Goal: Task Accomplishment & Management: Complete application form

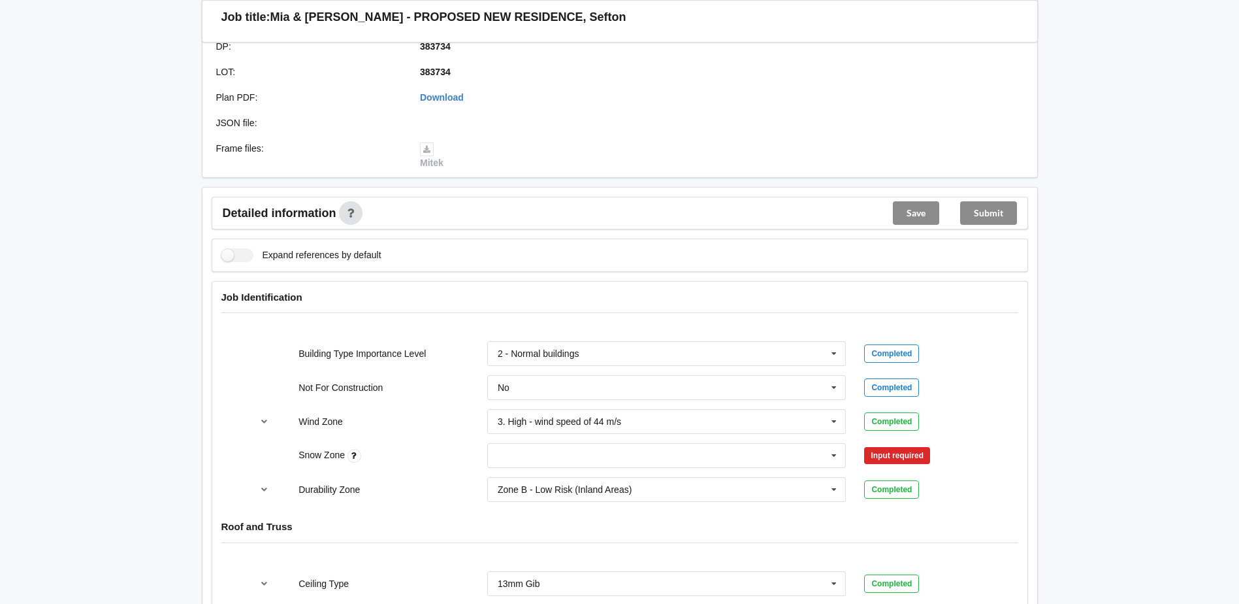
scroll to position [392, 0]
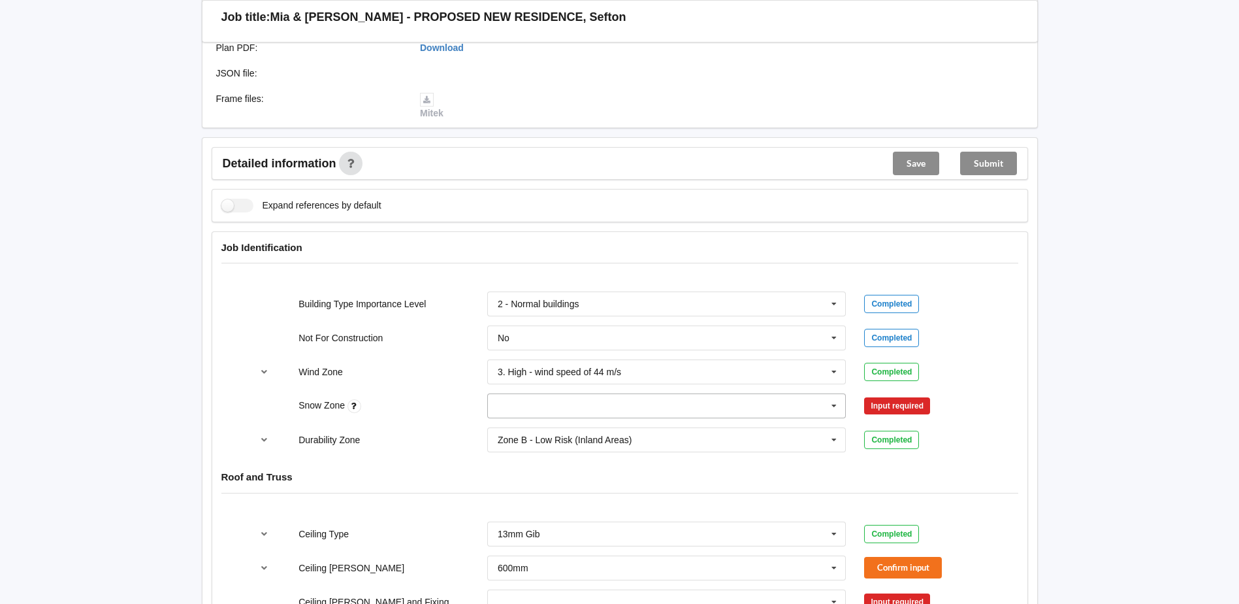
drag, startPoint x: 851, startPoint y: 408, endPoint x: 834, endPoint y: 410, distance: 17.1
click at [851, 408] on div "N0 N1 N2 N3 N4 N5 None" at bounding box center [667, 405] width 378 height 43
click at [834, 410] on icon at bounding box center [834, 406] width 20 height 24
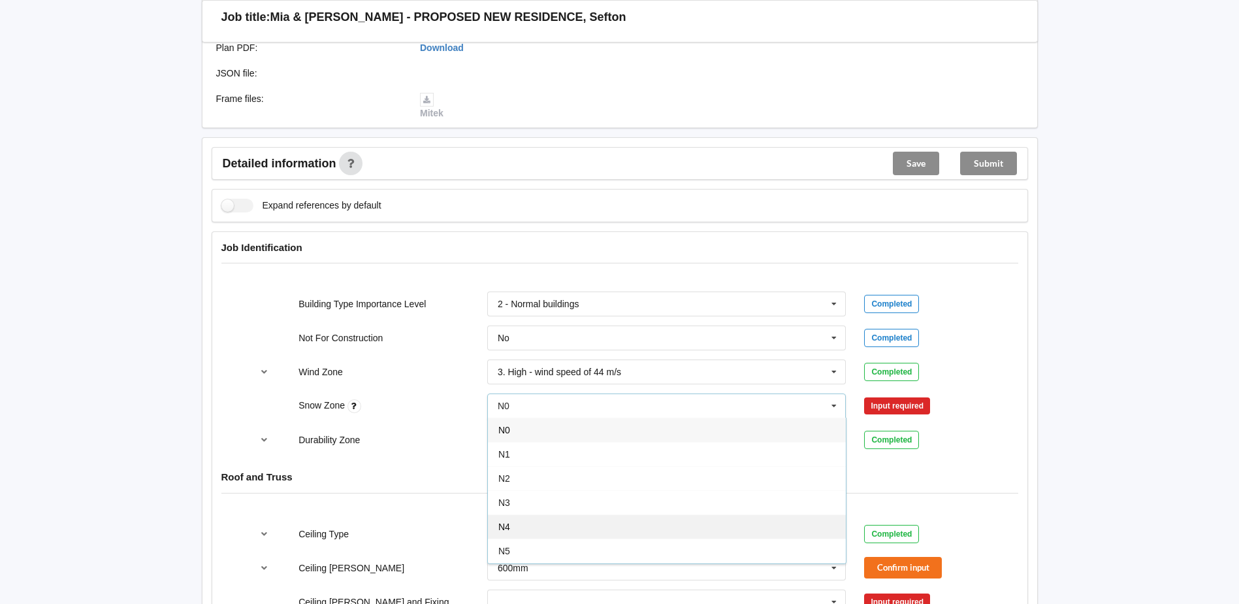
click at [519, 528] on div "N4" at bounding box center [667, 526] width 358 height 24
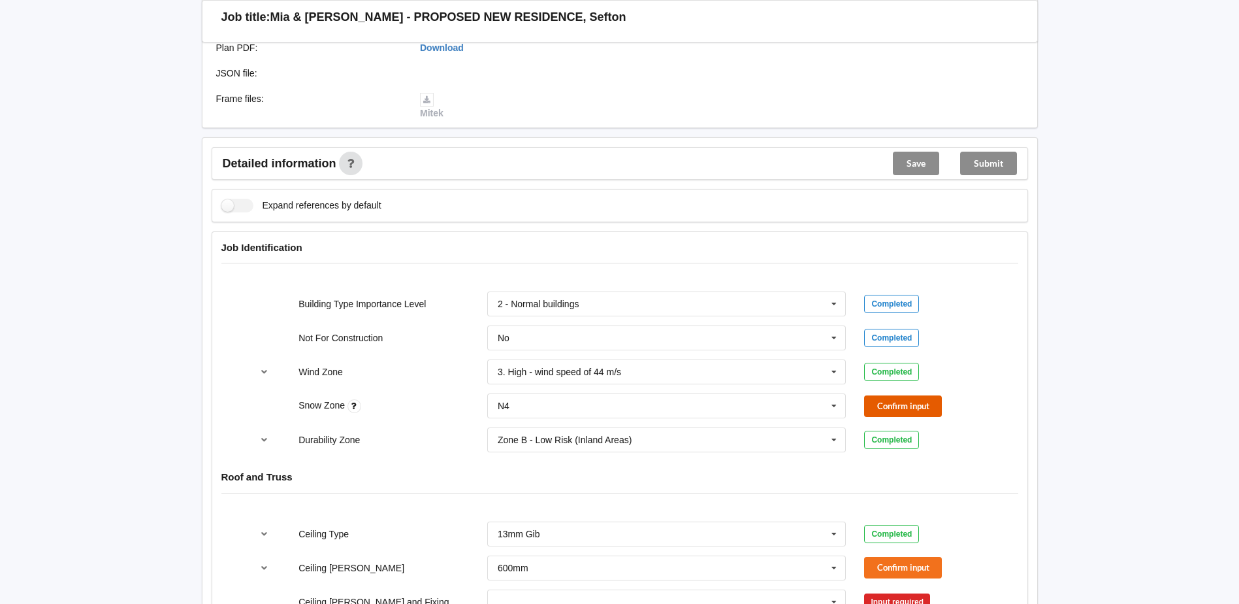
click at [899, 413] on button "Confirm input" at bounding box center [903, 406] width 78 height 22
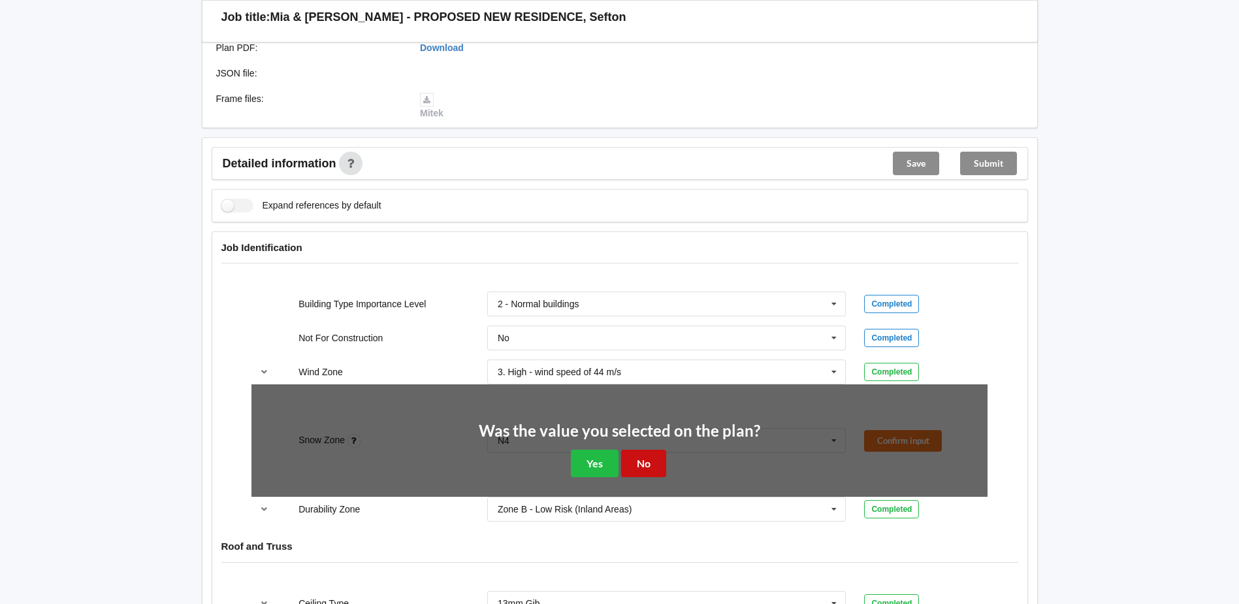
click at [636, 458] on button "No" at bounding box center [643, 462] width 45 height 27
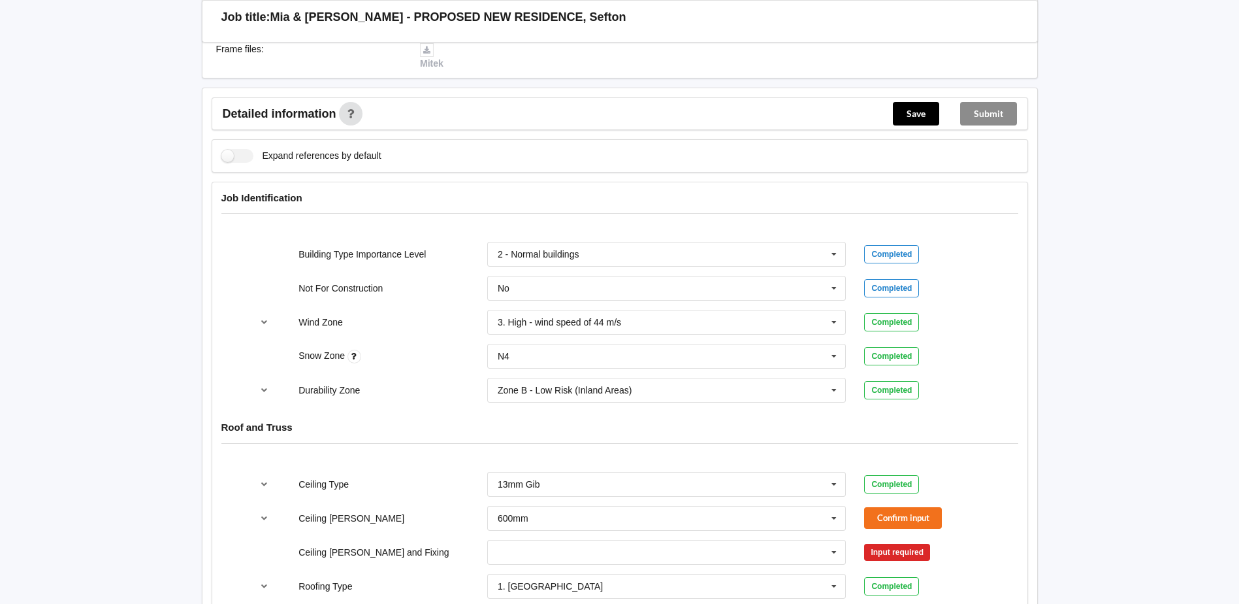
scroll to position [523, 0]
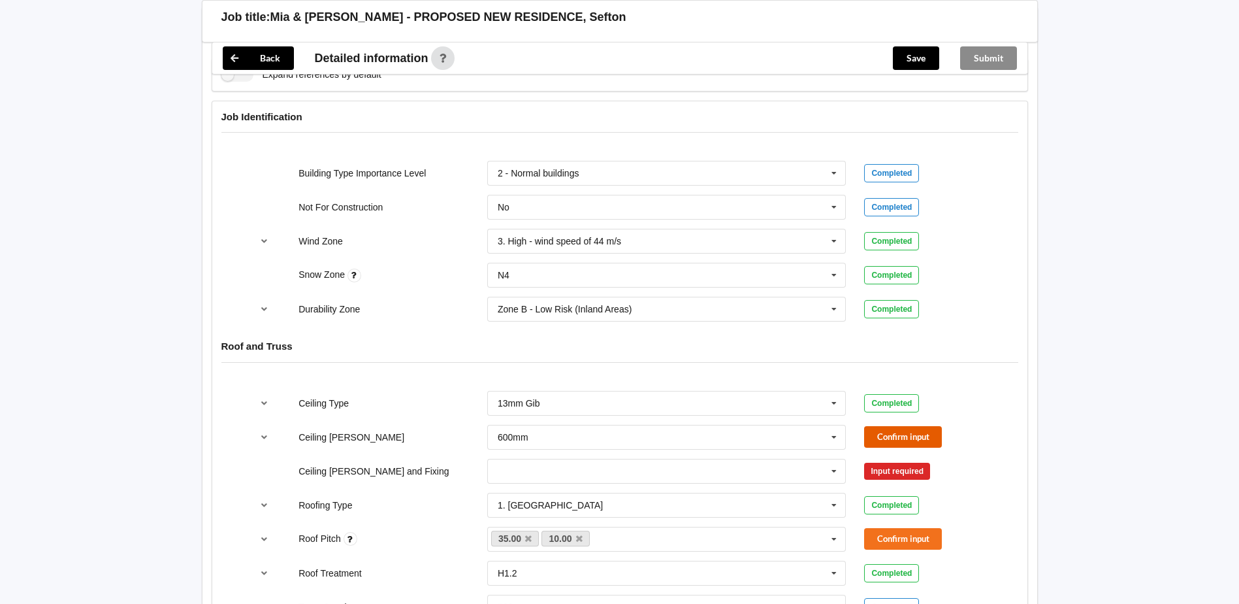
click at [880, 432] on button "Confirm input" at bounding box center [903, 437] width 78 height 22
click at [839, 472] on icon at bounding box center [834, 471] width 20 height 24
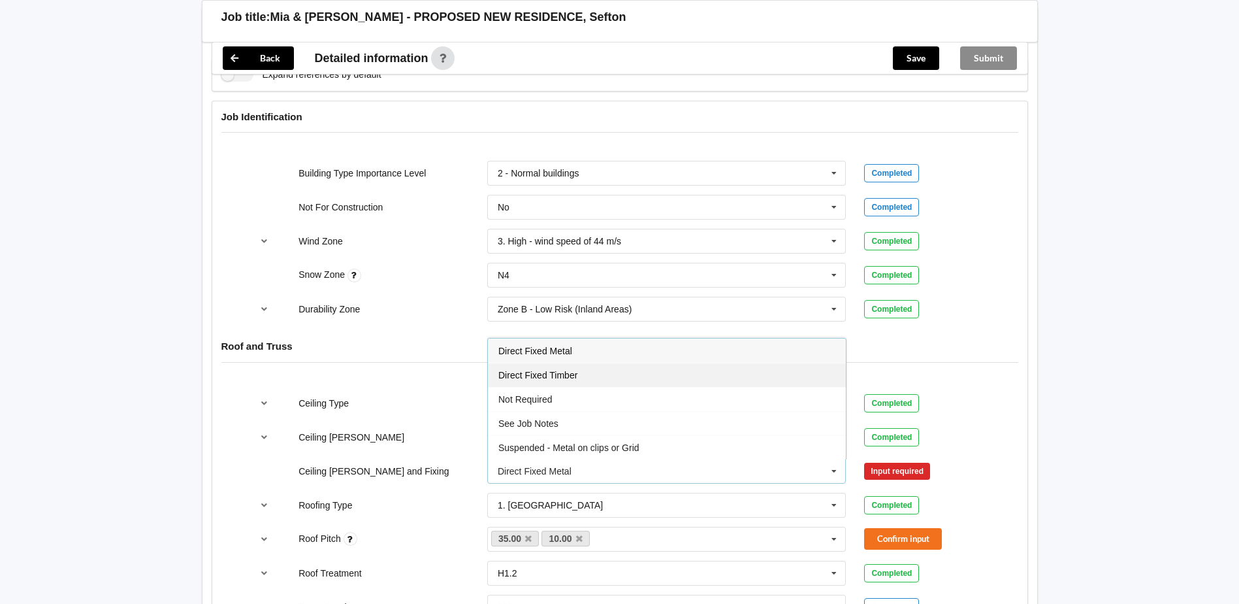
click at [589, 374] on div "Direct Fixed Timber" at bounding box center [667, 375] width 358 height 24
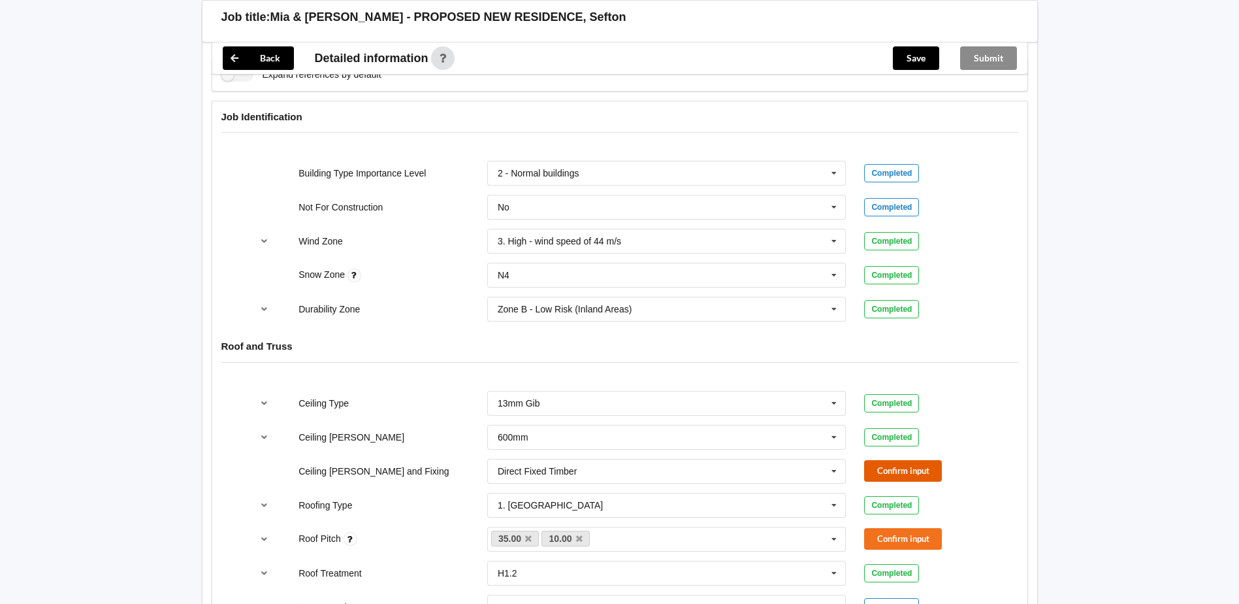
click at [893, 479] on button "Confirm input" at bounding box center [903, 471] width 78 height 22
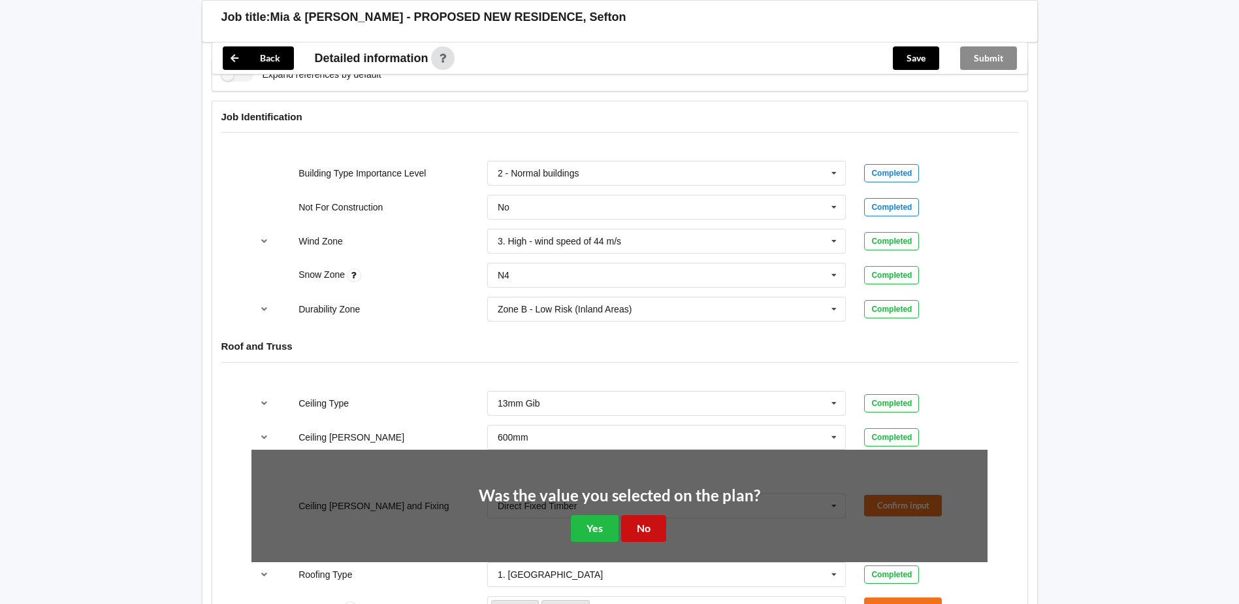
click at [644, 527] on button "No" at bounding box center [643, 528] width 45 height 27
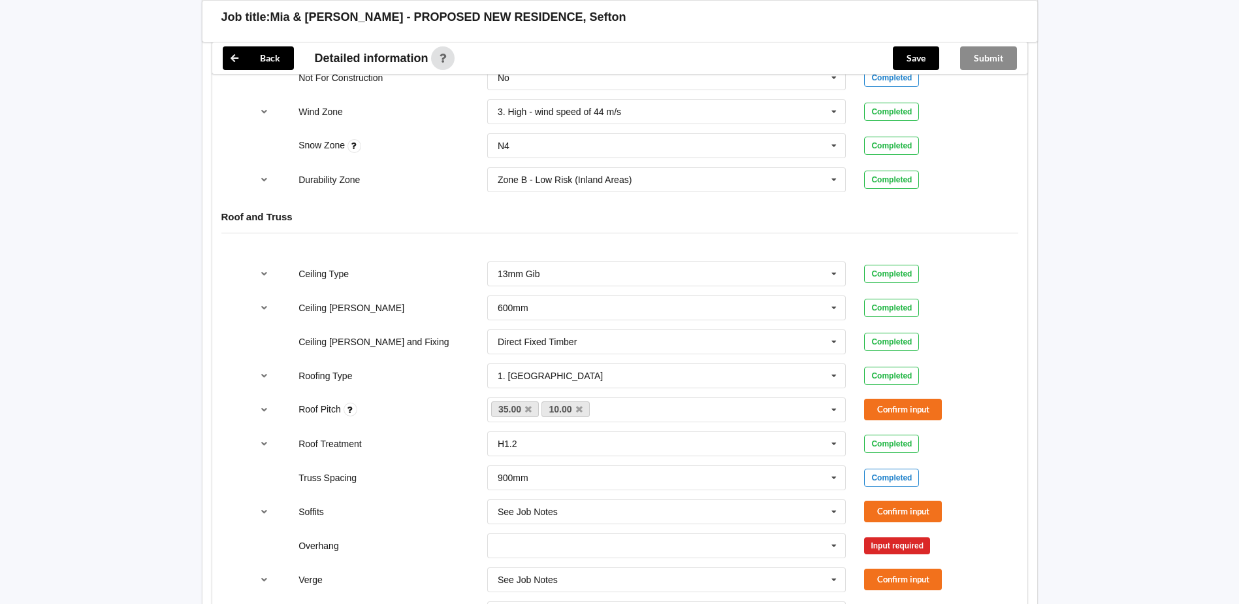
scroll to position [653, 0]
click at [266, 409] on icon "reference-toggle" at bounding box center [264, 408] width 11 height 8
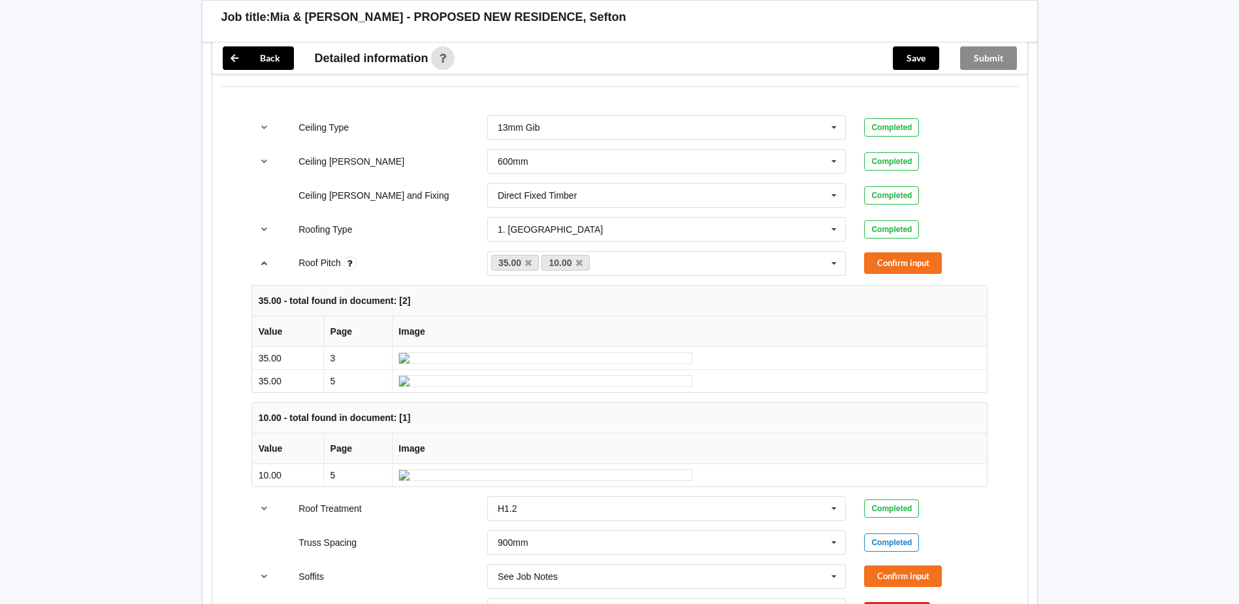
scroll to position [849, 0]
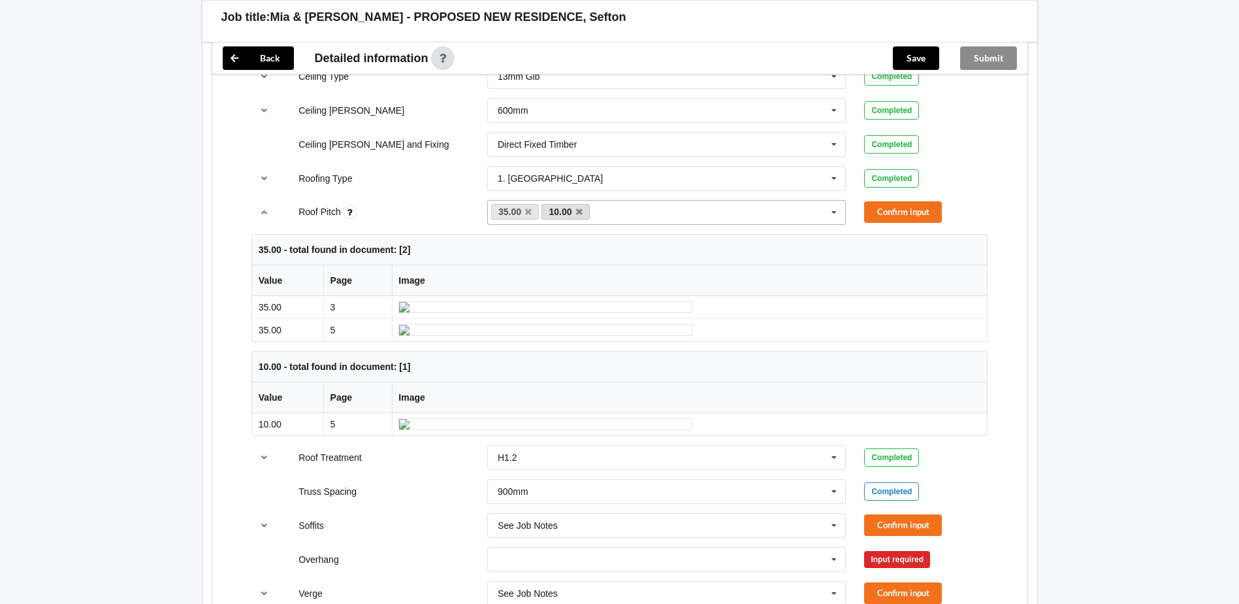
click at [575, 215] on link "10.00" at bounding box center [565, 212] width 48 height 16
click at [579, 210] on icon at bounding box center [579, 212] width 7 height 8
click at [579, 210] on div "35.00 10.00 None" at bounding box center [666, 212] width 359 height 25
type input "25.00"
click at [504, 236] on span "Add 25.00" at bounding box center [517, 236] width 39 height 10
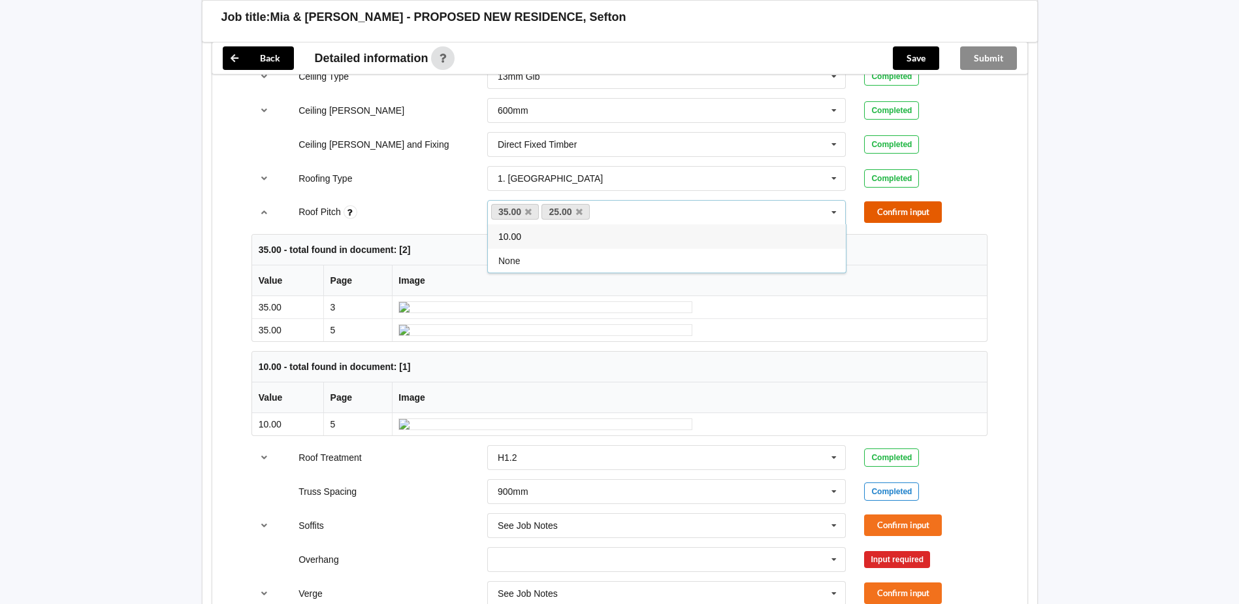
click at [926, 208] on button "Confirm input" at bounding box center [903, 212] width 78 height 22
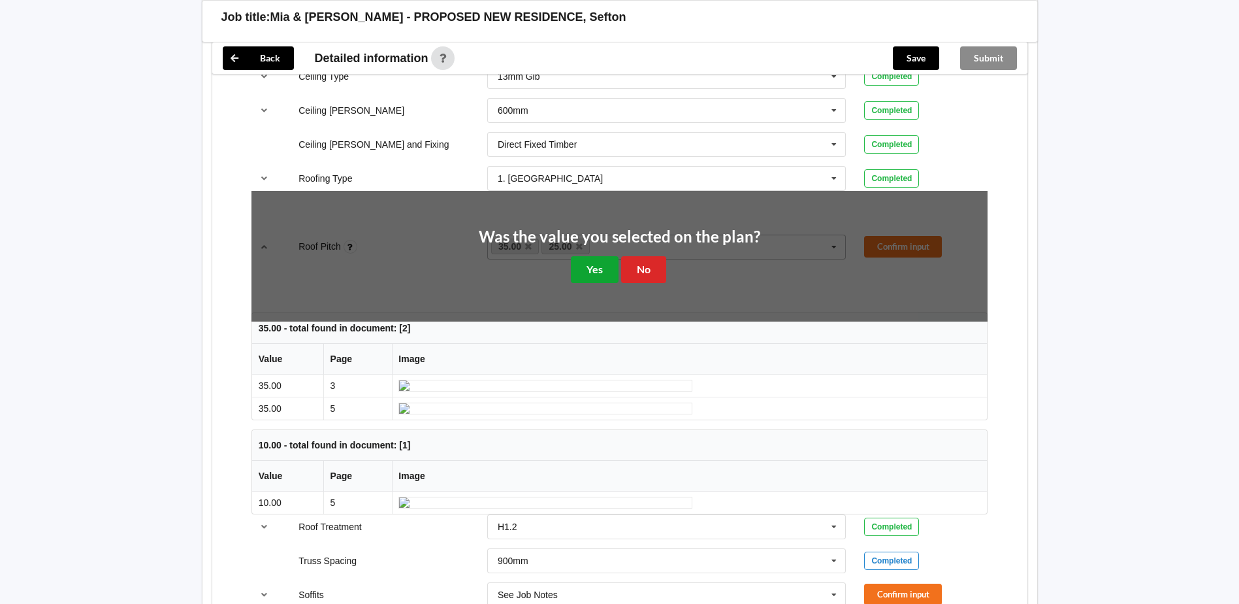
click at [594, 266] on button "Yes" at bounding box center [595, 269] width 48 height 27
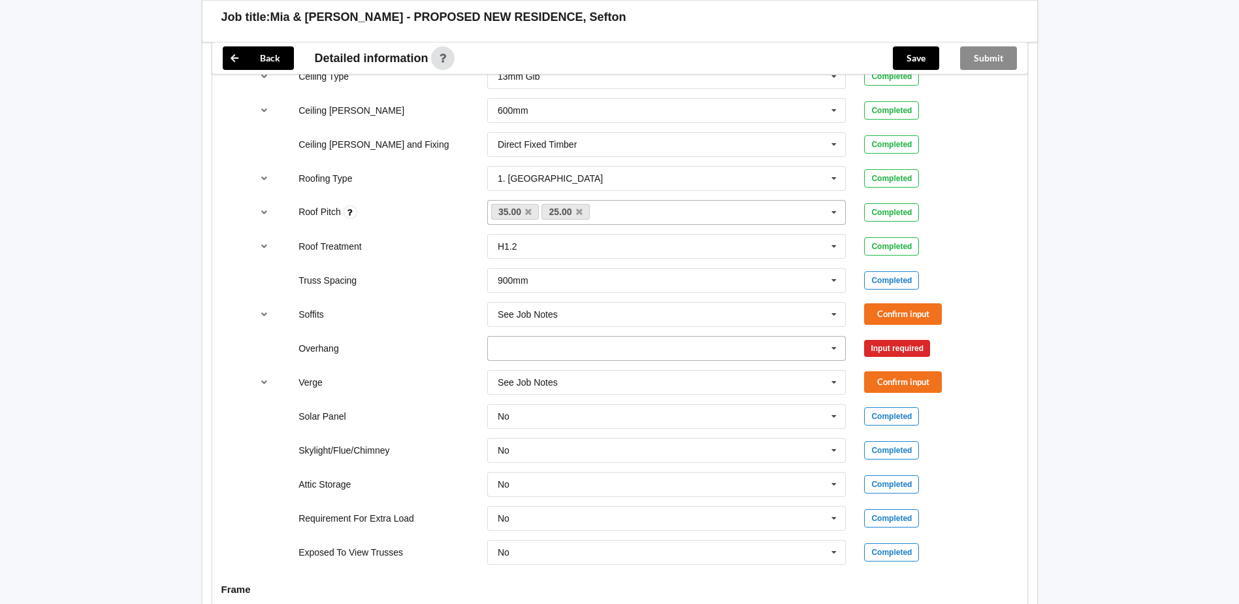
click at [837, 347] on icon at bounding box center [834, 348] width 20 height 24
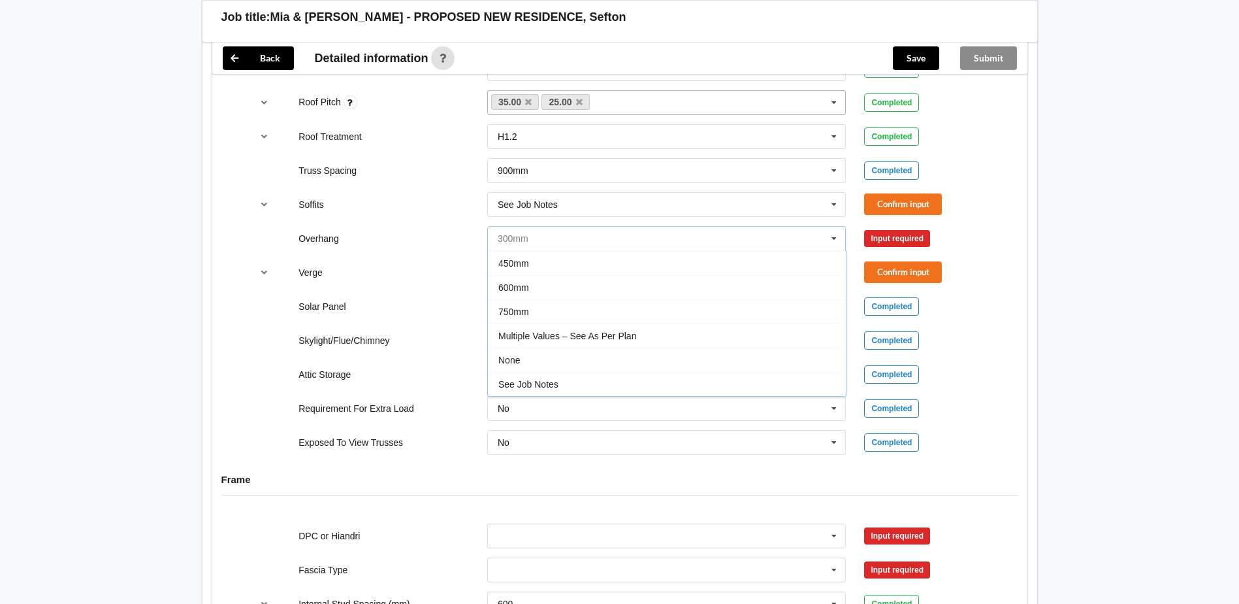
scroll to position [980, 0]
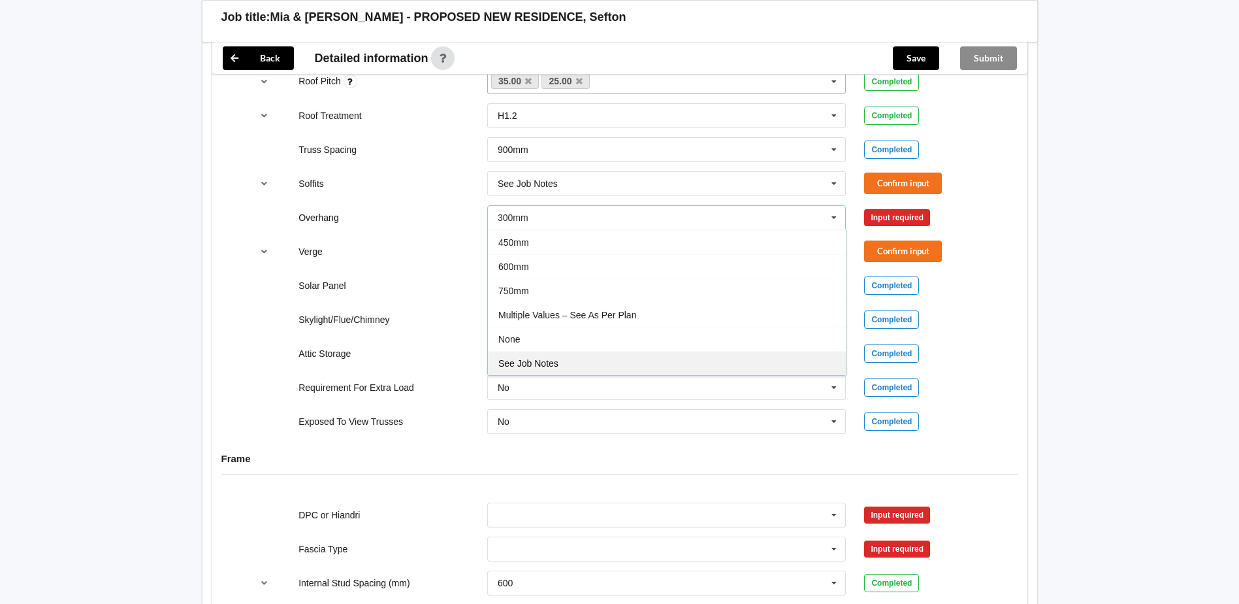
click at [571, 361] on div "See Job Notes" at bounding box center [667, 363] width 358 height 24
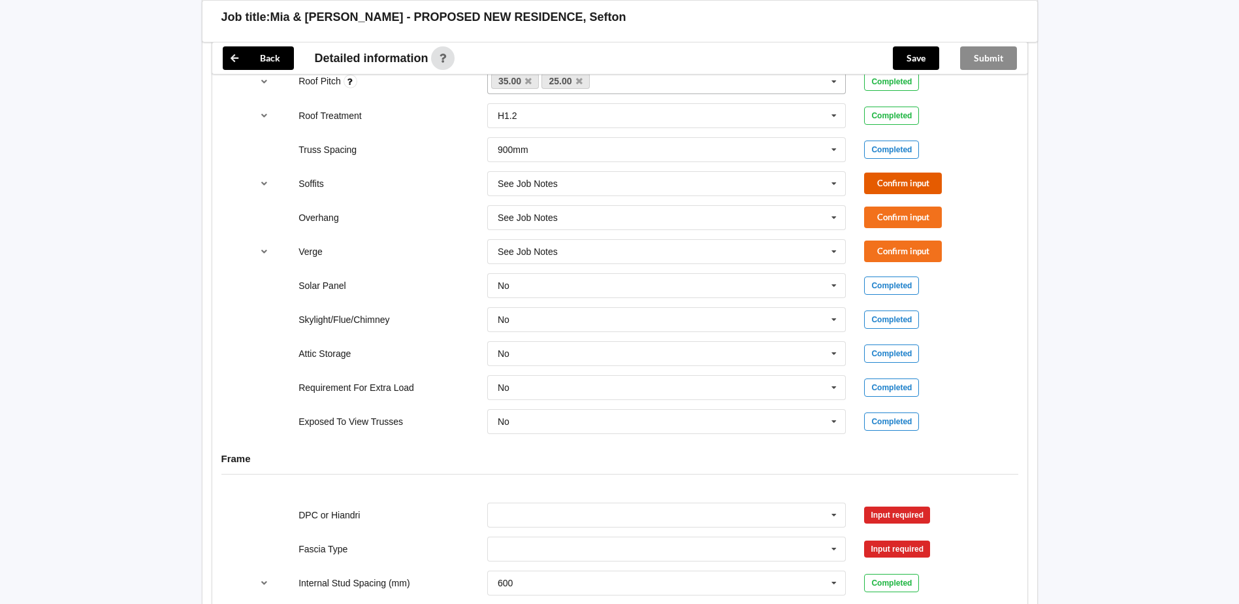
click at [932, 179] on button "Confirm input" at bounding box center [903, 183] width 78 height 22
click at [894, 222] on button "Confirm input" at bounding box center [903, 217] width 78 height 22
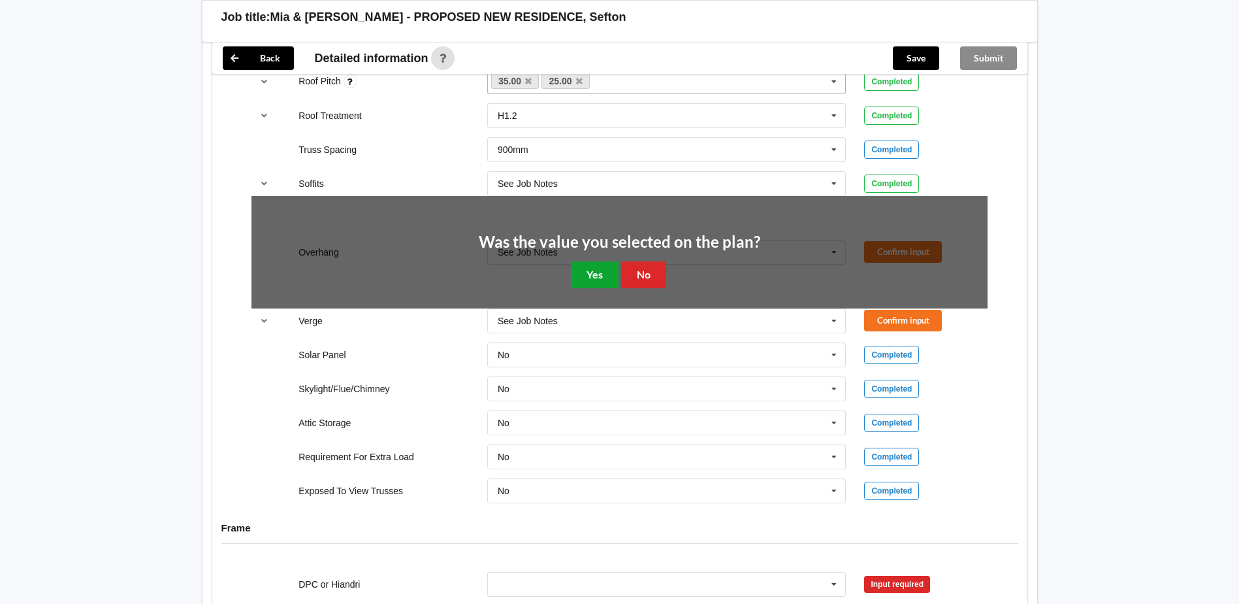
click at [598, 272] on button "Yes" at bounding box center [595, 274] width 48 height 27
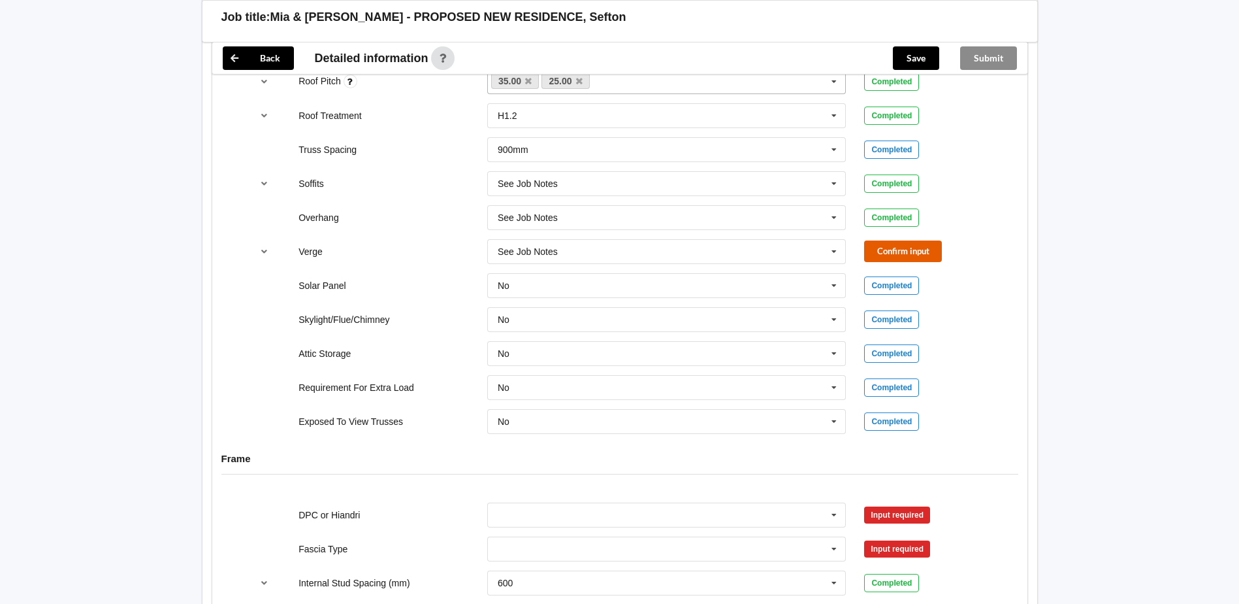
click at [880, 248] on button "Confirm input" at bounding box center [903, 251] width 78 height 22
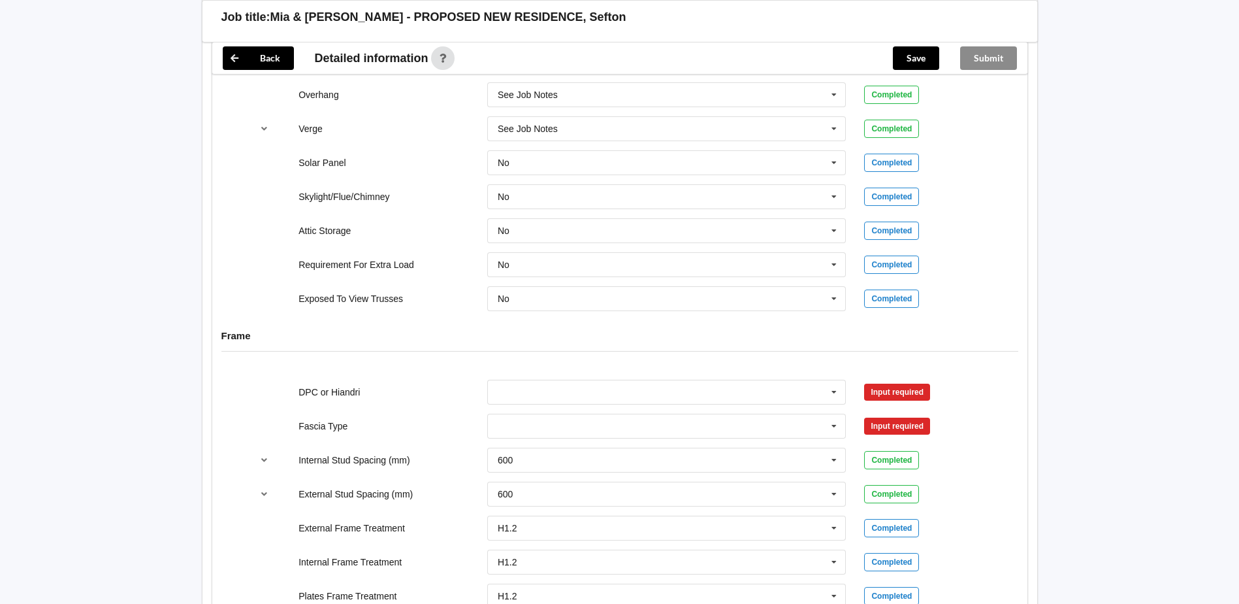
scroll to position [1176, 0]
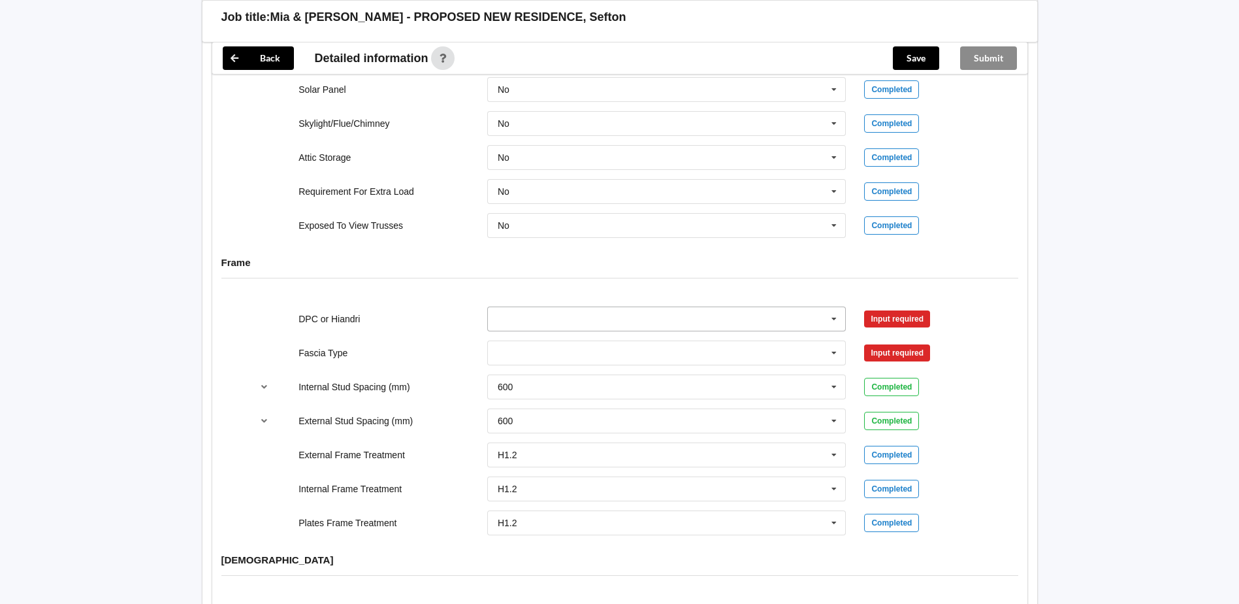
click at [749, 307] on input "text" at bounding box center [668, 319] width 358 height 24
click at [612, 346] on div "DPC Fitted" at bounding box center [667, 342] width 358 height 24
click at [884, 319] on button "Confirm input" at bounding box center [903, 319] width 78 height 22
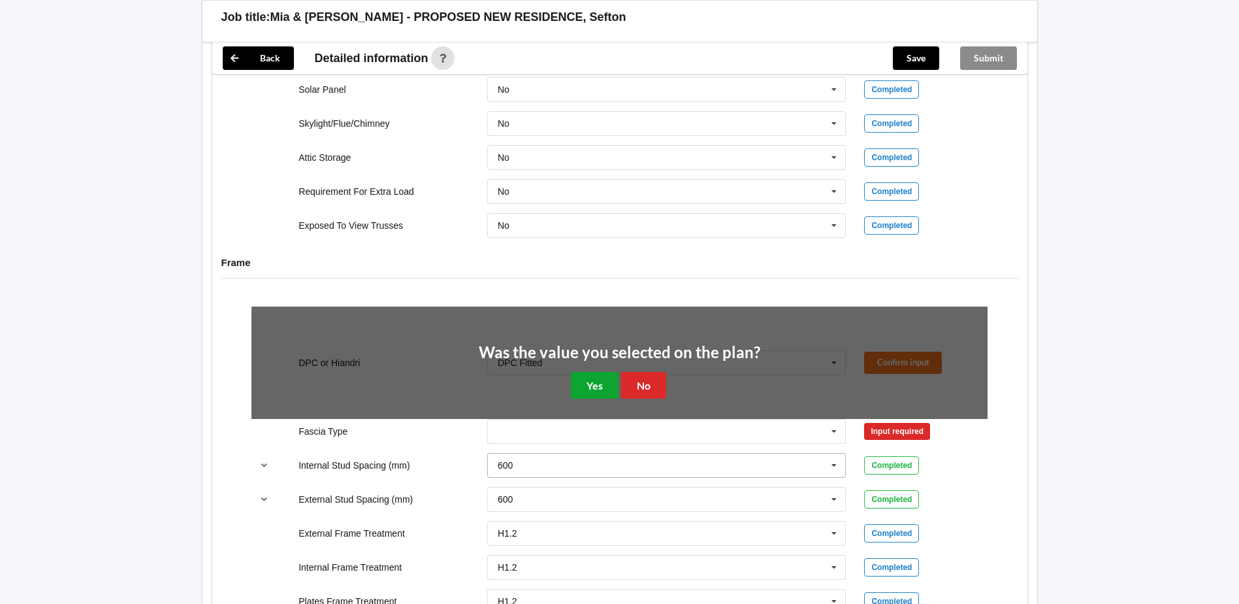
drag, startPoint x: 583, startPoint y: 384, endPoint x: 701, endPoint y: 374, distance: 118.0
click at [591, 385] on button "Yes" at bounding box center [595, 385] width 48 height 27
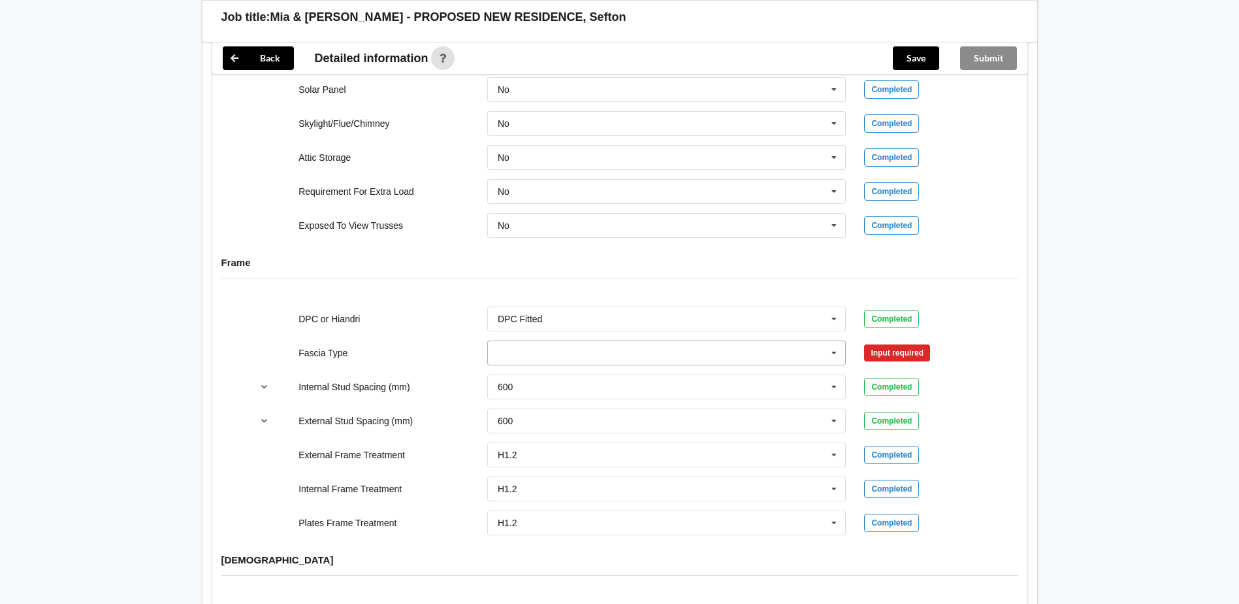
drag, startPoint x: 841, startPoint y: 356, endPoint x: 777, endPoint y: 374, distance: 66.4
click at [839, 359] on icon at bounding box center [834, 353] width 20 height 24
click at [575, 402] on div "Multiline 185" at bounding box center [667, 395] width 358 height 24
click at [920, 350] on button "Confirm input" at bounding box center [903, 353] width 78 height 22
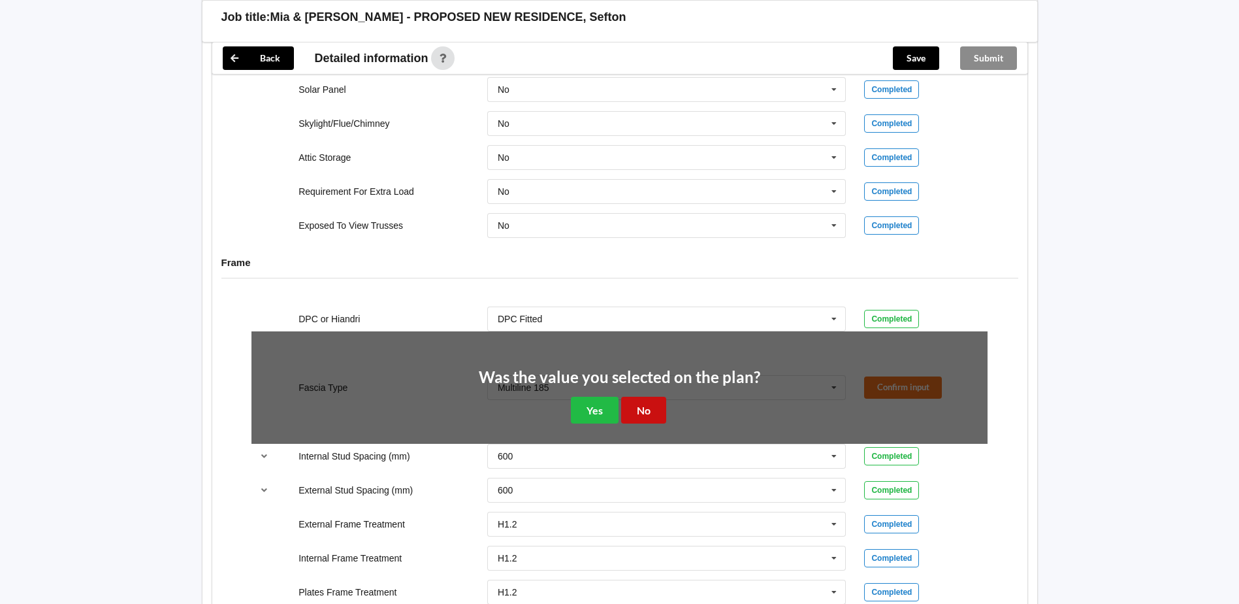
click at [632, 409] on button "No" at bounding box center [643, 409] width 45 height 27
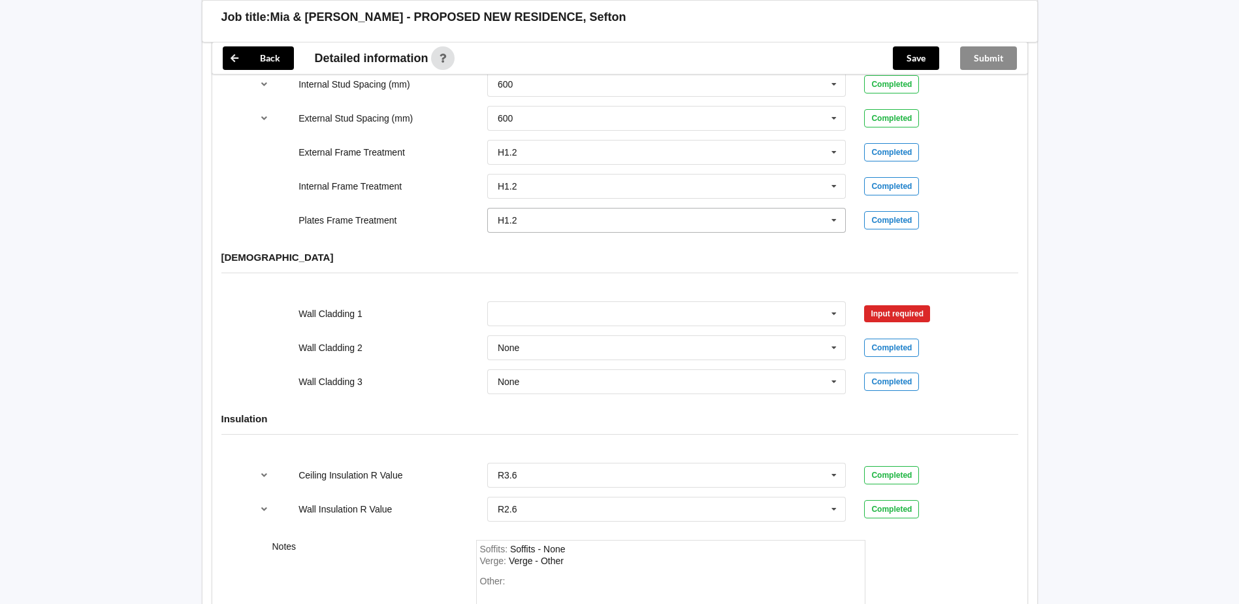
scroll to position [1502, 0]
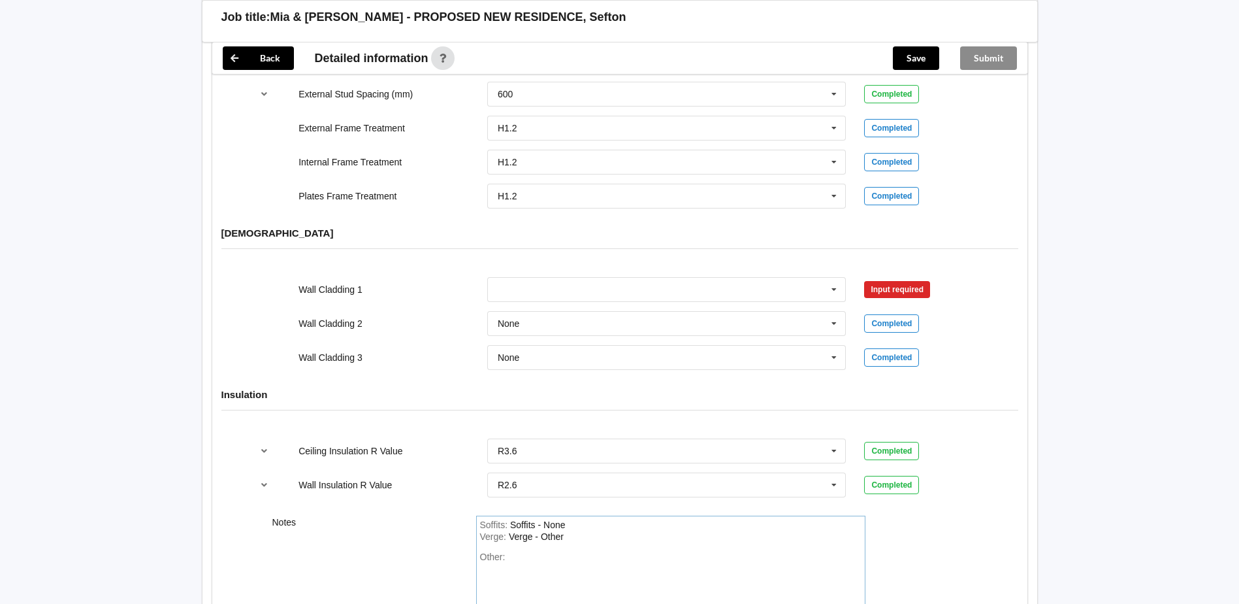
click at [620, 563] on div "Other:" at bounding box center [670, 596] width 381 height 91
click at [586, 538] on div "Verge : Verge - Other" at bounding box center [670, 537] width 381 height 12
click at [835, 289] on icon at bounding box center [834, 290] width 20 height 24
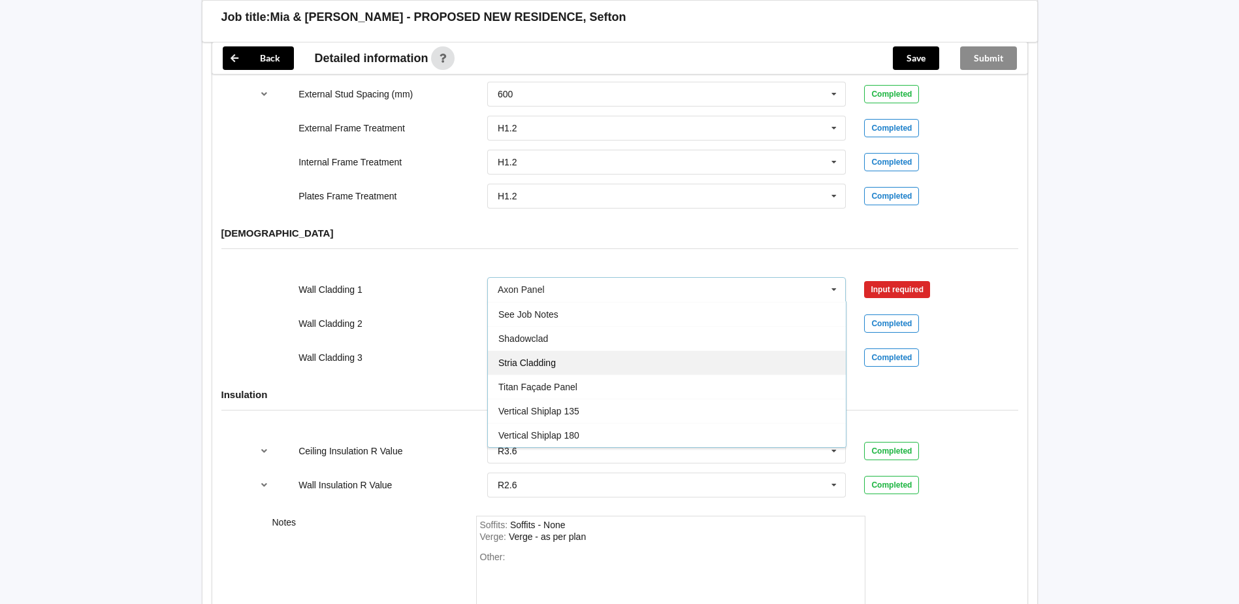
scroll to position [707, 0]
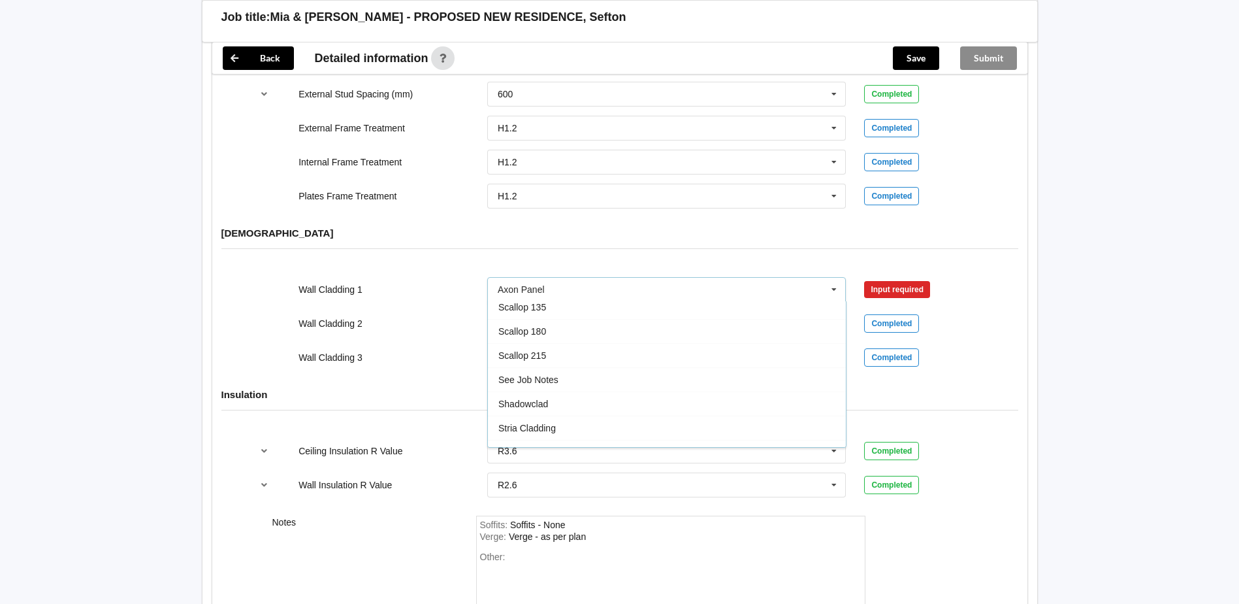
drag, startPoint x: 566, startPoint y: 381, endPoint x: 575, endPoint y: 371, distance: 13.9
click at [566, 381] on div "See Job Notes" at bounding box center [667, 379] width 358 height 24
click at [595, 317] on input "text" at bounding box center [668, 324] width 358 height 24
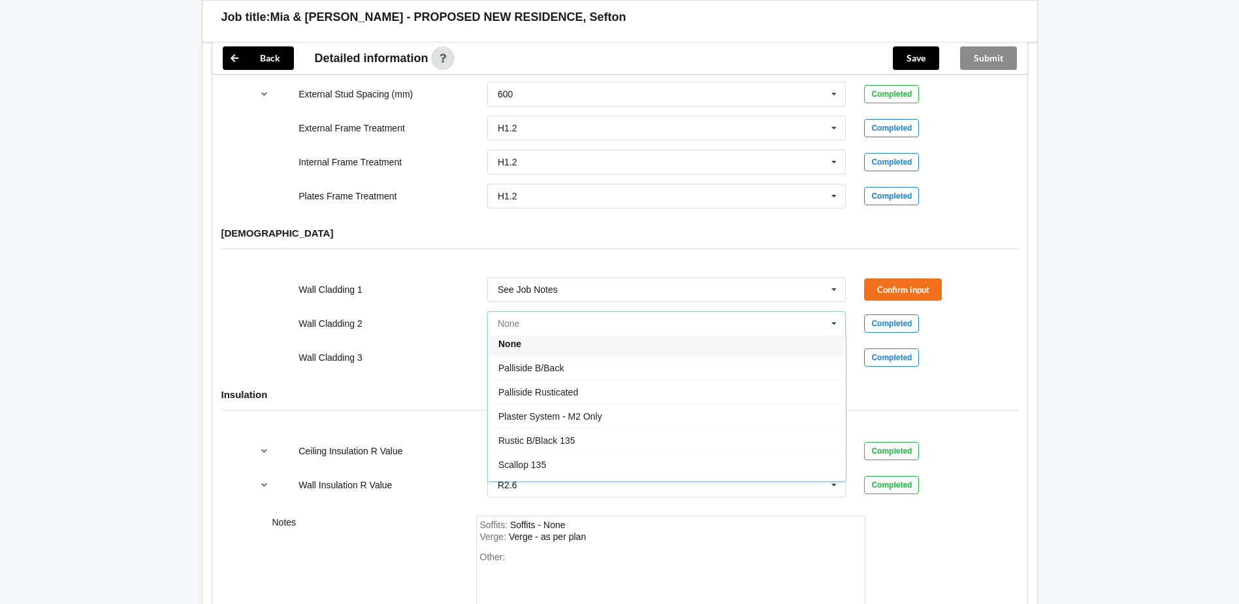
scroll to position [797, 0]
drag, startPoint x: 577, startPoint y: 351, endPoint x: 607, endPoint y: 405, distance: 62.0
click at [577, 350] on div "See Job Notes" at bounding box center [667, 348] width 358 height 24
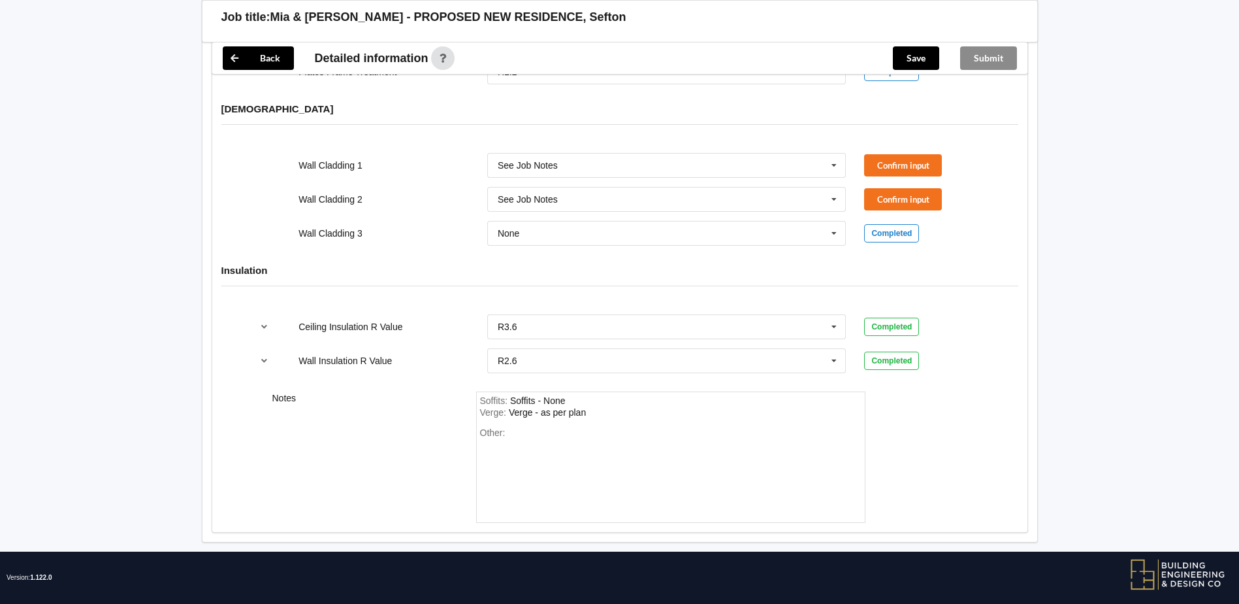
scroll to position [1633, 0]
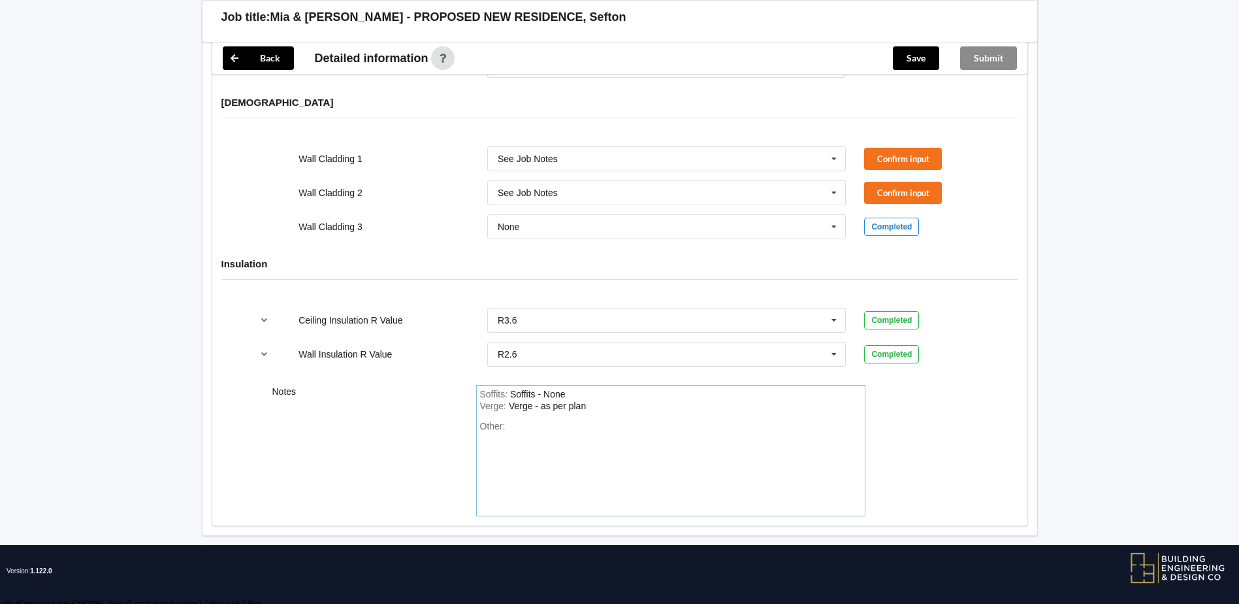
click at [555, 420] on div "Soffits : Soffits - None Verge : Verge - as per plan Other:" at bounding box center [670, 450] width 389 height 131
drag, startPoint x: 549, startPoint y: 435, endPoint x: 548, endPoint y: 464, distance: 28.7
click at [548, 464] on div "Other: Cladding 1 - Vertical Iron Cladding 2 -" at bounding box center [670, 466] width 381 height 91
click at [545, 434] on div "Other: Cladding 1 - Vertical Iron Cladding 2 -" at bounding box center [670, 466] width 381 height 91
click at [538, 438] on div "Other: Cladding 1 - Vertical Iron Cladding 2 -" at bounding box center [670, 466] width 381 height 91
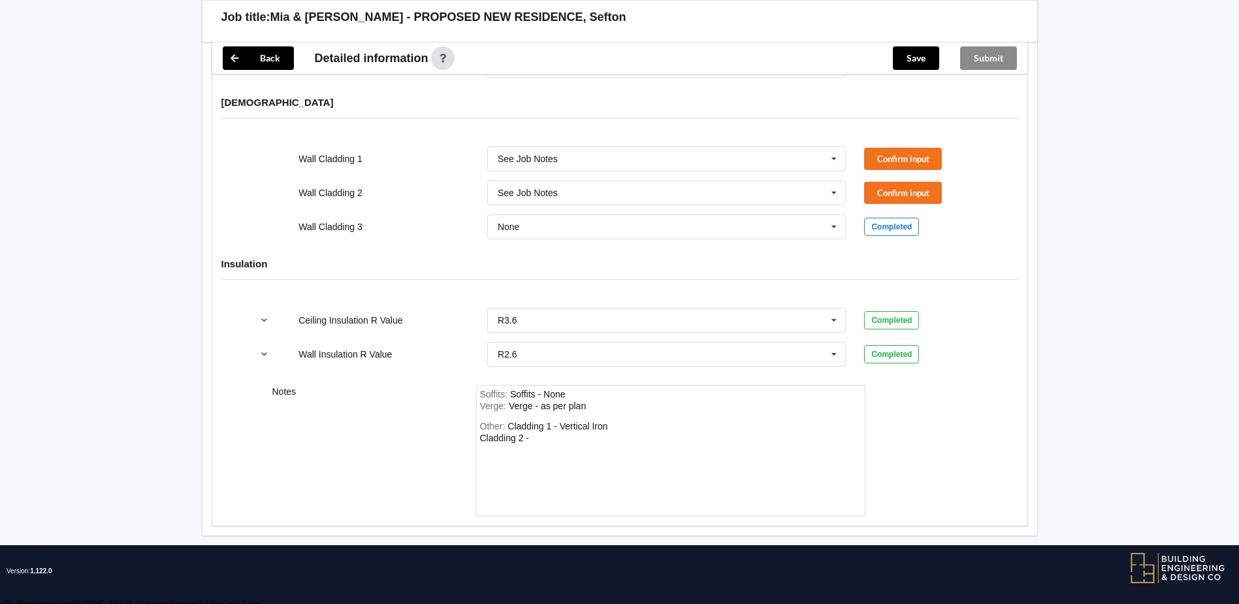
click at [532, 440] on div "Other: Cladding 1 - Vertical Iron Cladding 2 -" at bounding box center [670, 466] width 381 height 91
click at [528, 439] on div "Cladding 1 - Vertical Iron Cladding 2 -" at bounding box center [544, 432] width 128 height 22
click at [535, 439] on div "Cladding 1 - Vertical Iron Cladding 2 - ERTICAL SHIPLAP TMT AMBA JSC TIMBER" at bounding box center [581, 437] width 202 height 33
click at [903, 160] on button "Confirm input" at bounding box center [903, 159] width 78 height 22
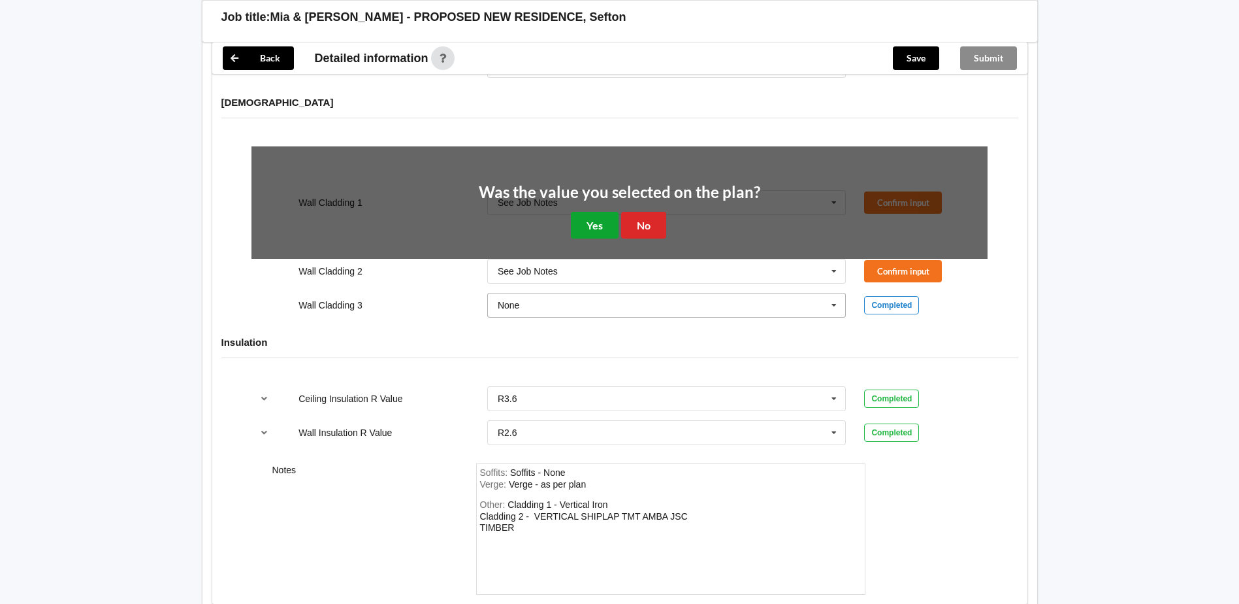
click at [595, 223] on button "Yes" at bounding box center [595, 225] width 48 height 27
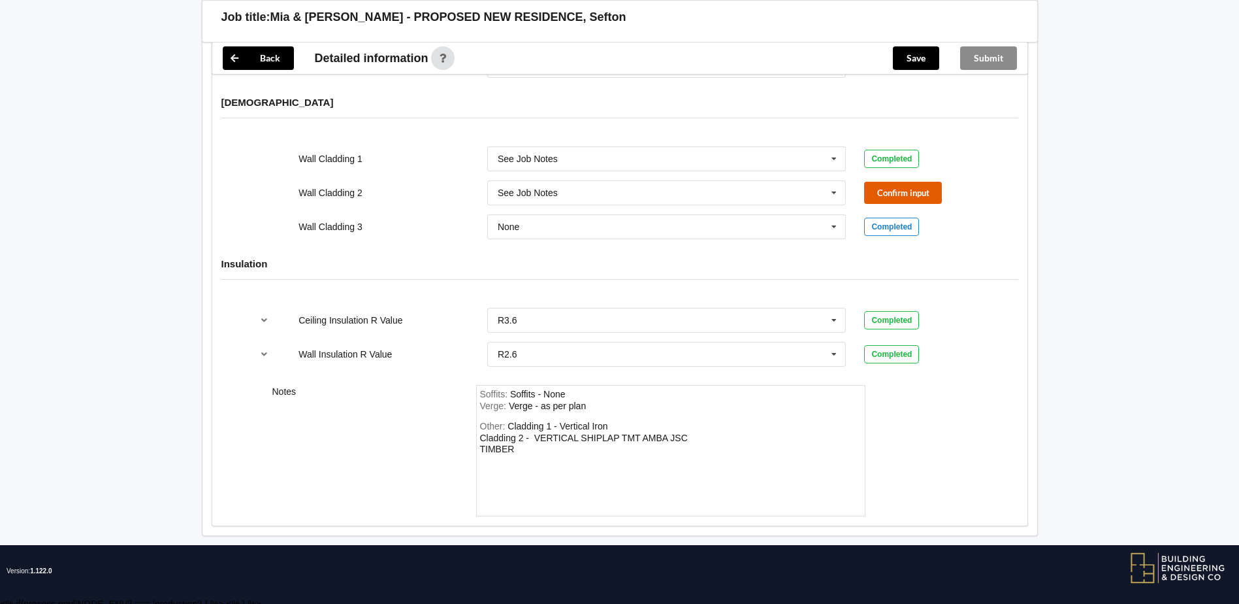
click at [919, 187] on button "Confirm input" at bounding box center [903, 193] width 78 height 22
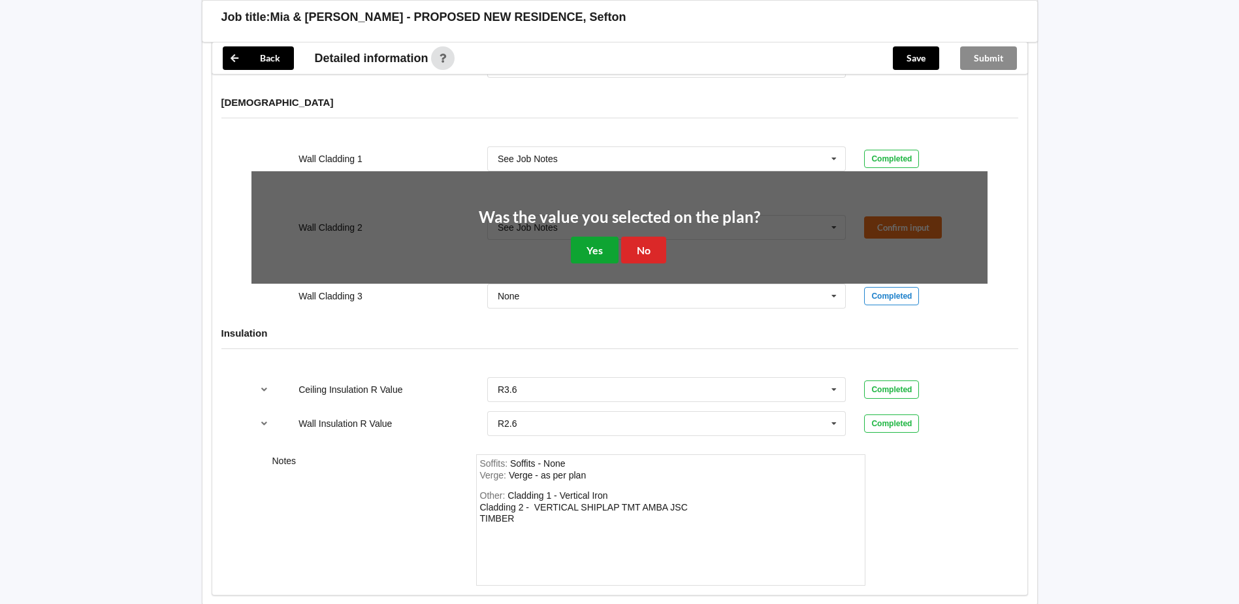
click at [596, 256] on button "Yes" at bounding box center [595, 249] width 48 height 27
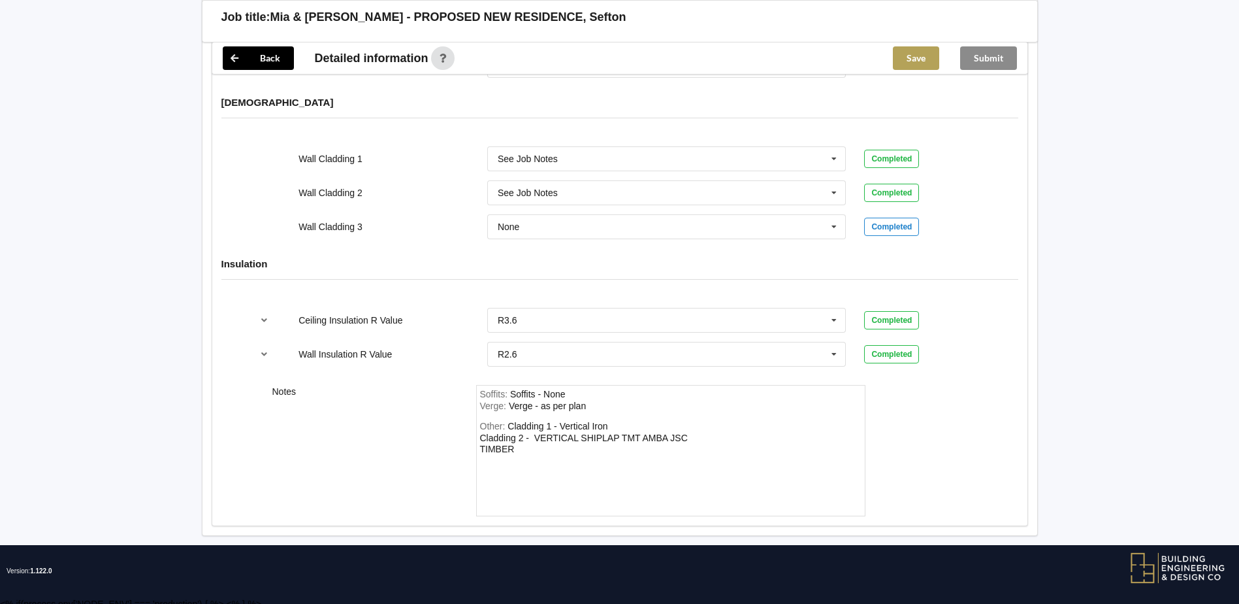
click at [901, 52] on button "Save" at bounding box center [916, 58] width 46 height 24
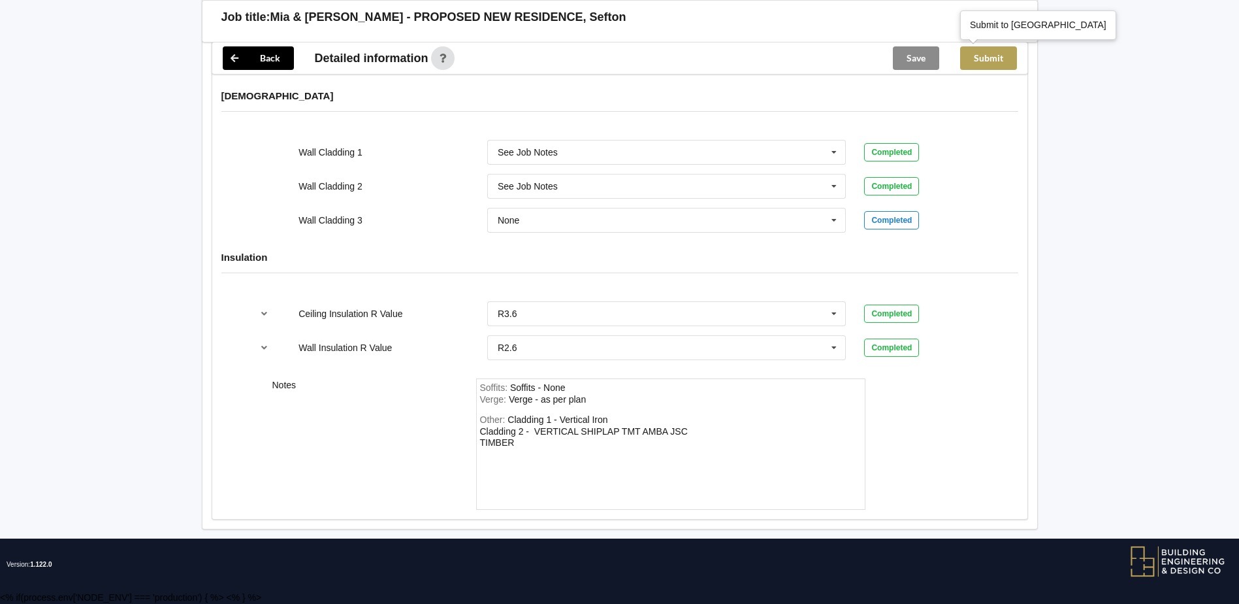
click at [993, 58] on button "Submit" at bounding box center [988, 58] width 57 height 24
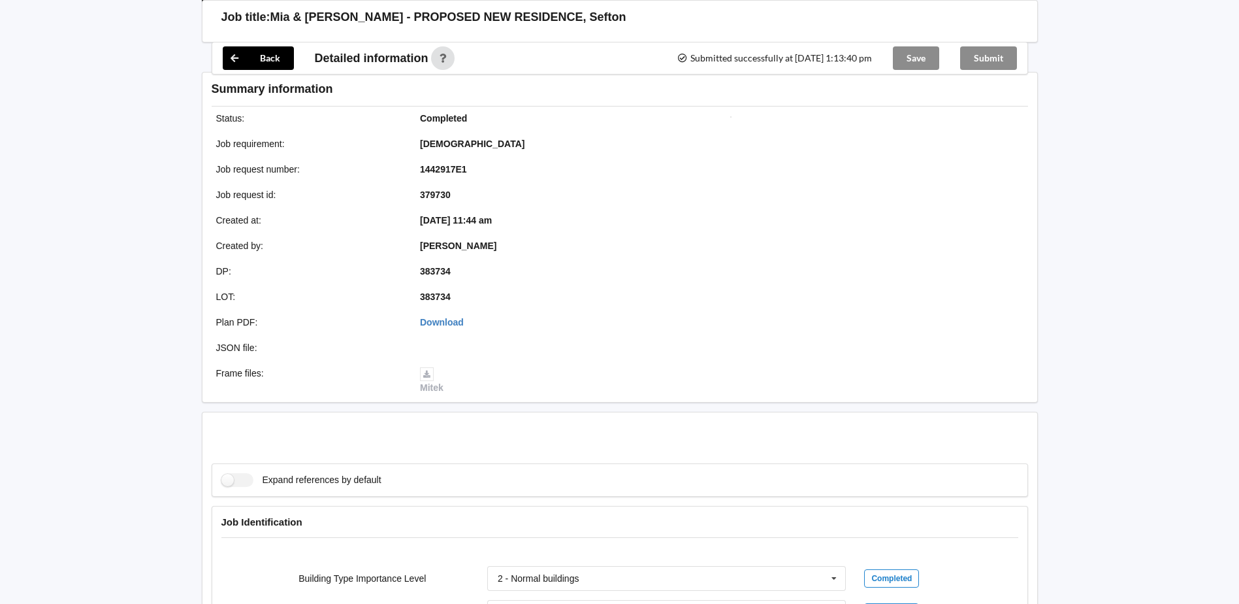
scroll to position [1579, 0]
